Goal: Check status: Check status

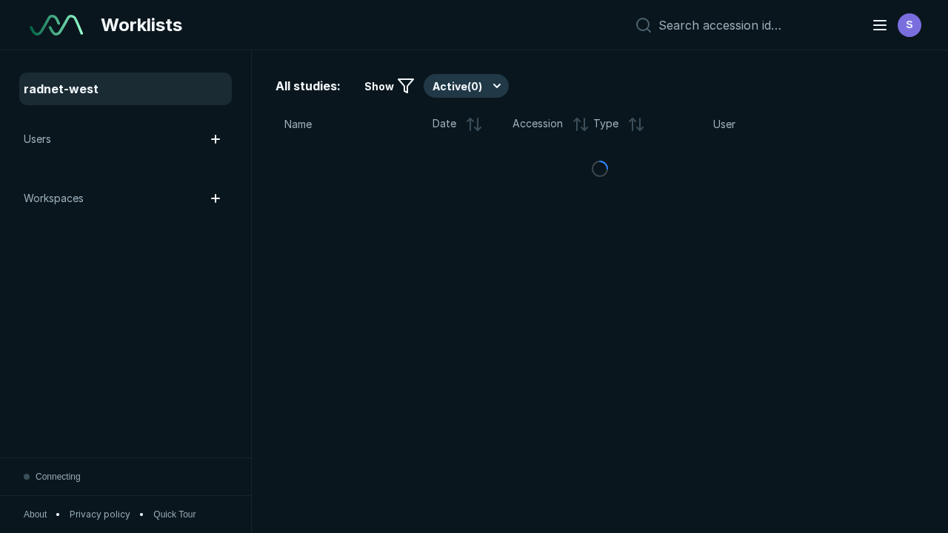
scroll to position [4043, 6167]
